Goal: Information Seeking & Learning: Learn about a topic

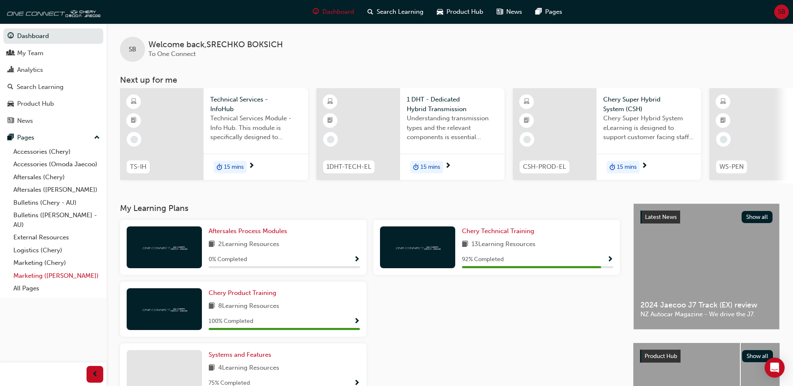
click at [42, 277] on link "Marketing ([PERSON_NAME])" at bounding box center [56, 276] width 93 height 13
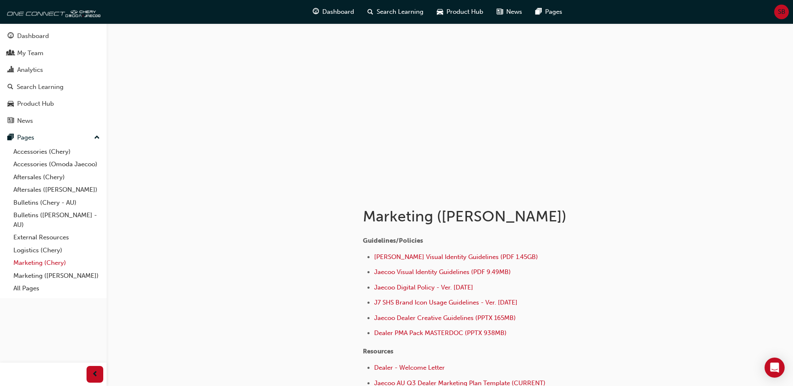
click at [32, 264] on link "Marketing (Chery)" at bounding box center [56, 263] width 93 height 13
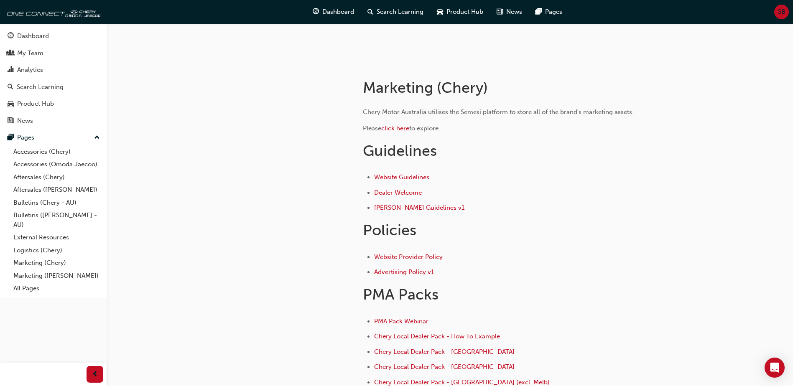
scroll to position [131, 0]
